Goal: Complete application form

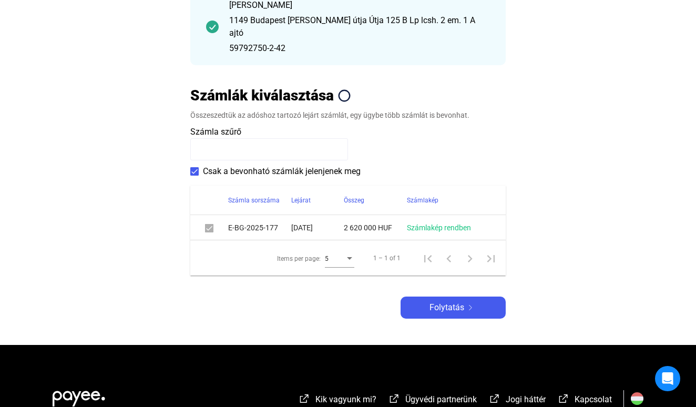
scroll to position [177, 0]
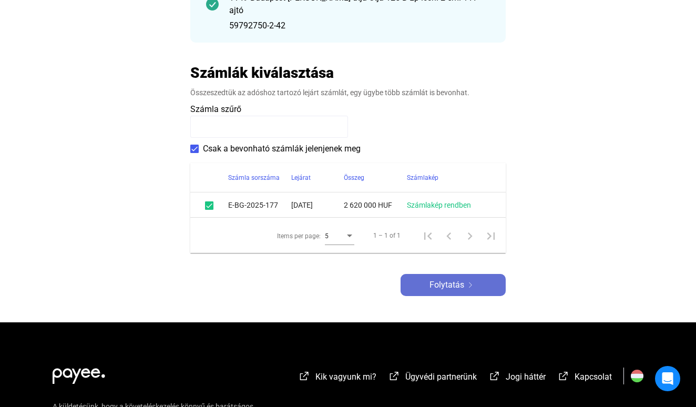
click at [434, 282] on span "Folytatás" at bounding box center [447, 285] width 35 height 13
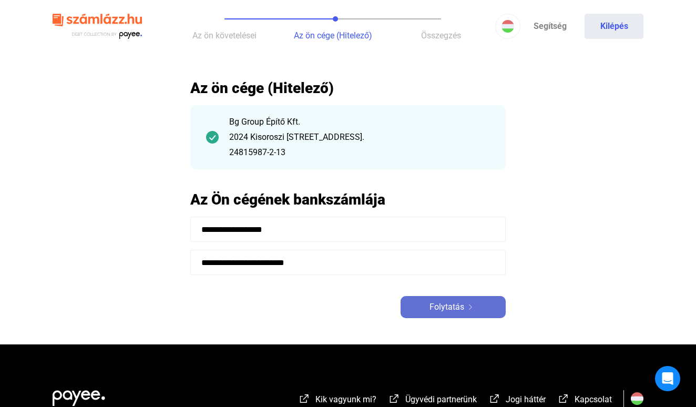
click at [441, 297] on button "Folytatás" at bounding box center [453, 307] width 105 height 22
